Goal: Check status: Check status

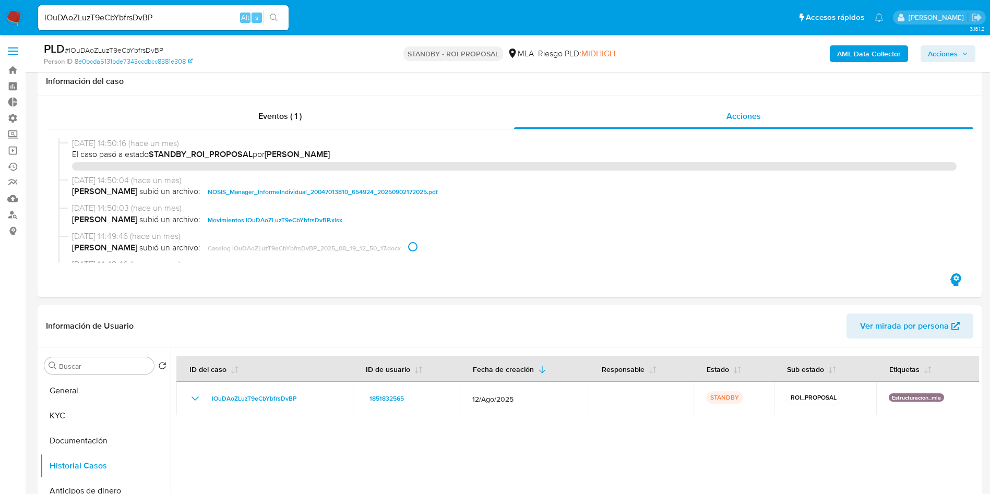
select select "10"
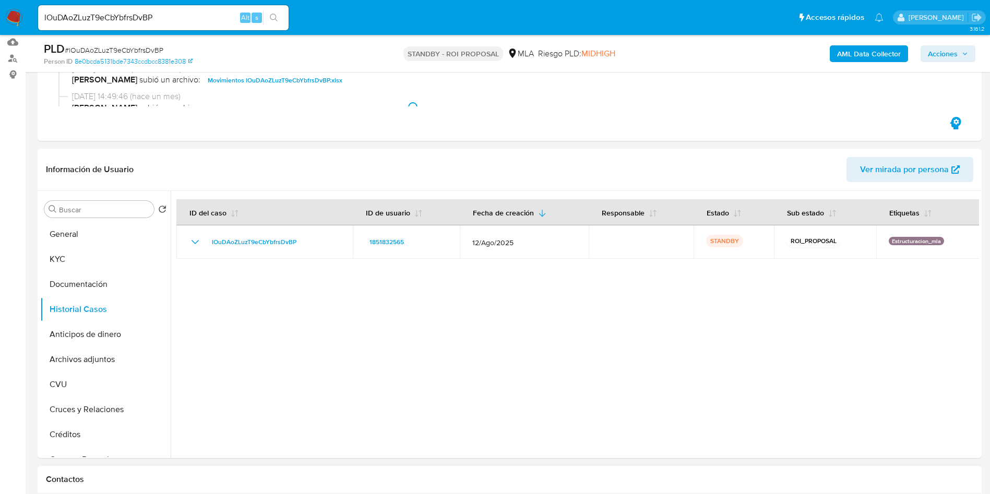
scroll to position [631, 0]
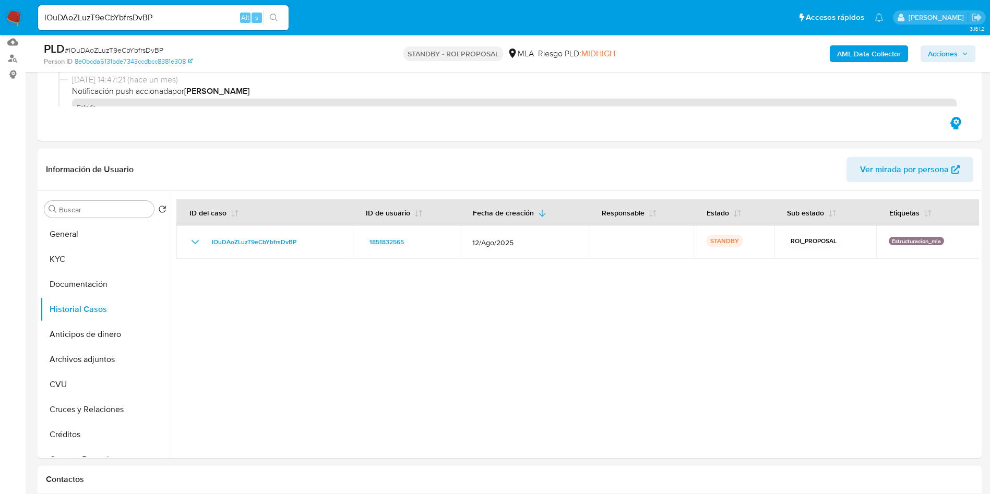
click at [187, 14] on input "lOuDAoZLuzT9eCbYbfrsDvBP" at bounding box center [163, 18] width 250 height 14
paste input "HulAb2BIqJUEuYVfwYqCcGns"
type input "HulAb2BIqJUEuYVfwYqCcGns"
click at [274, 21] on icon "search-icon" at bounding box center [274, 18] width 8 height 8
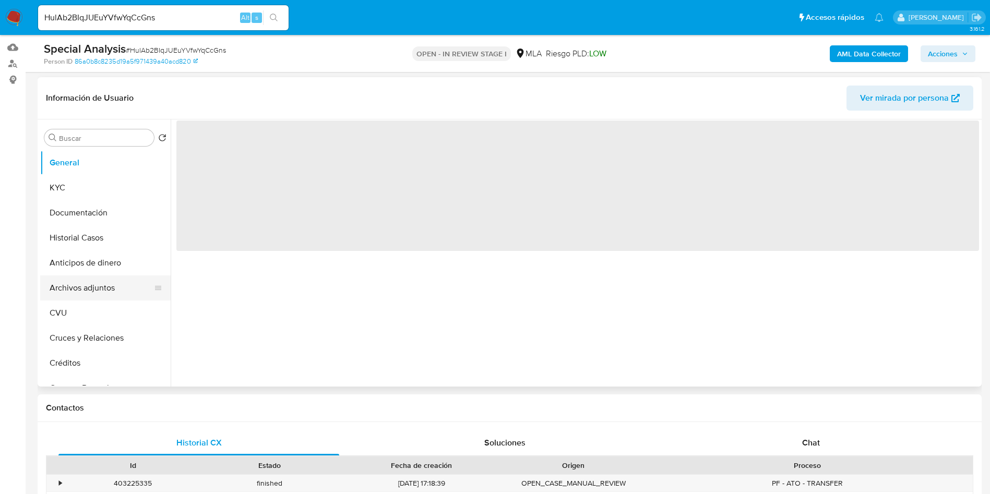
select select "10"
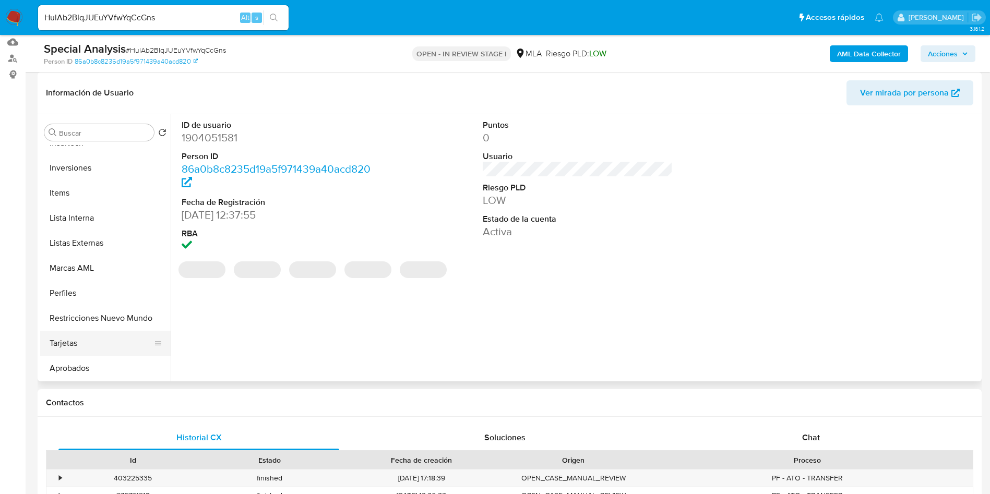
scroll to position [541, 0]
click at [95, 269] on button "Restricciones Nuevo Mundo" at bounding box center [101, 267] width 122 height 25
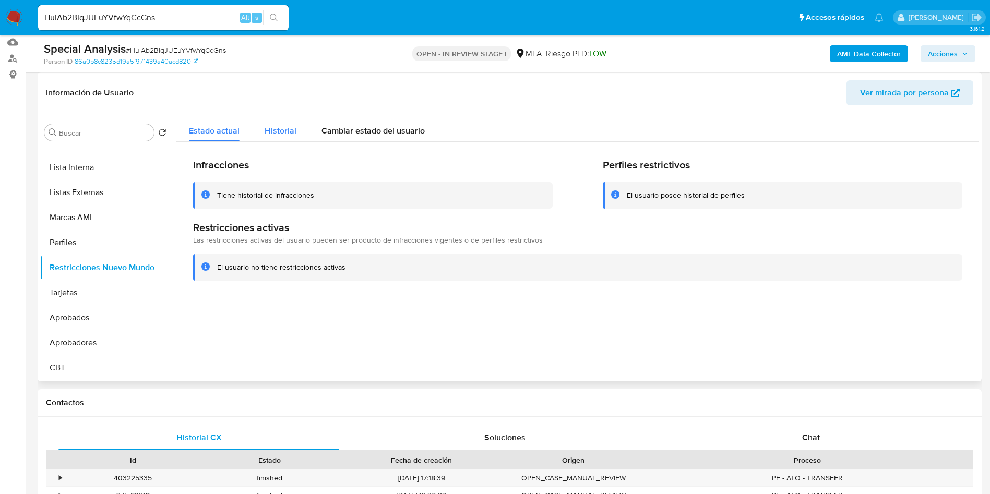
click at [296, 130] on button "Historial" at bounding box center [280, 128] width 57 height 28
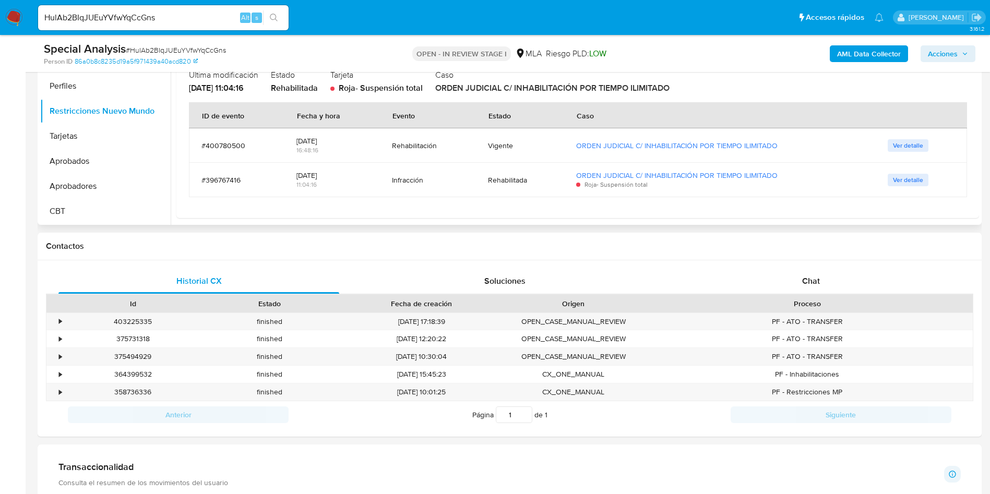
scroll to position [235, 0]
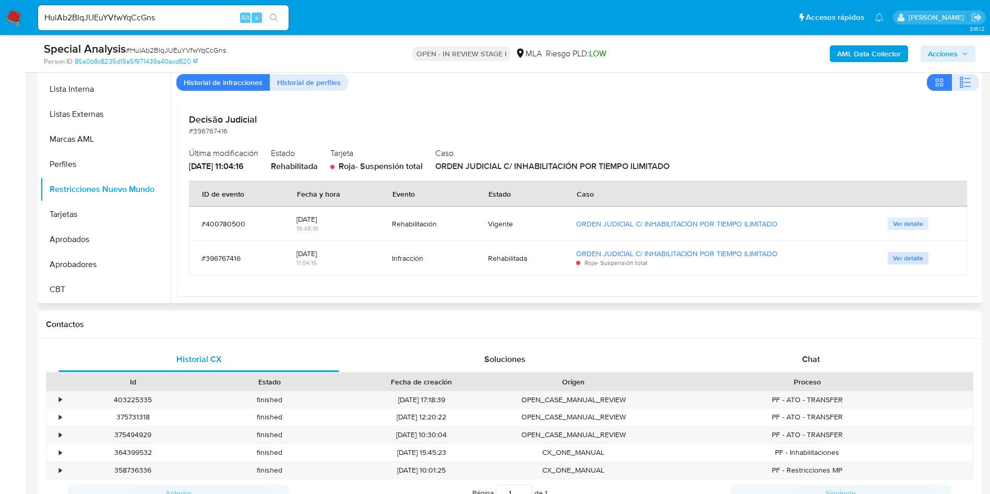
click at [906, 259] on span "Ver detalle" at bounding box center [908, 258] width 30 height 10
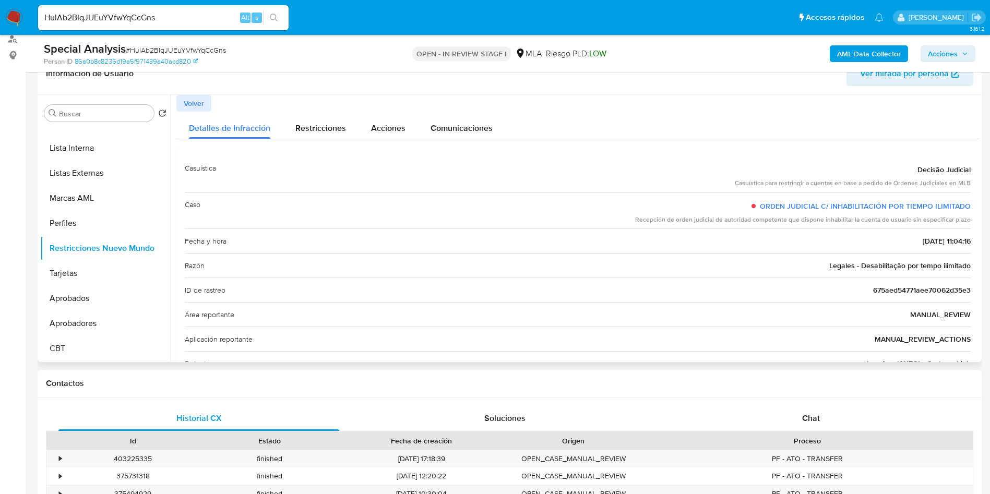
scroll to position [157, 0]
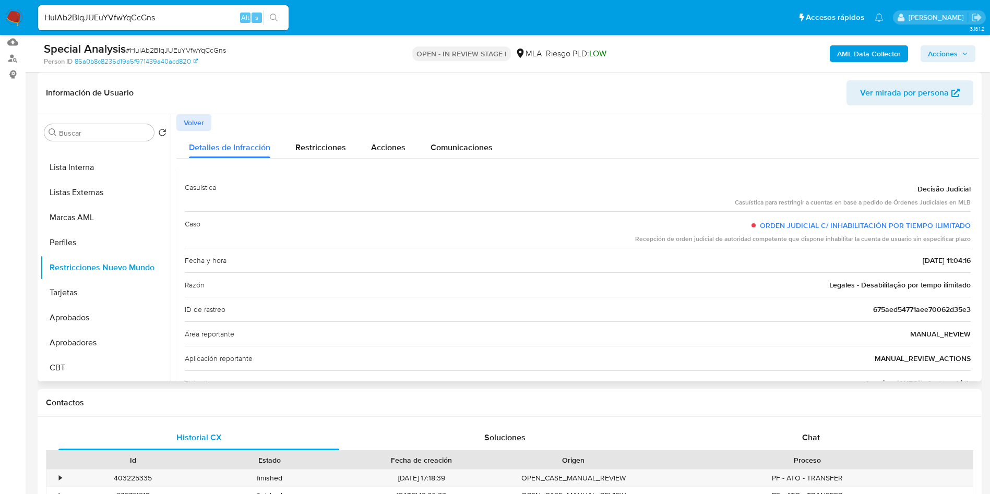
click at [189, 124] on span "Volver" at bounding box center [194, 122] width 20 height 15
